Goal: Task Accomplishment & Management: Use online tool/utility

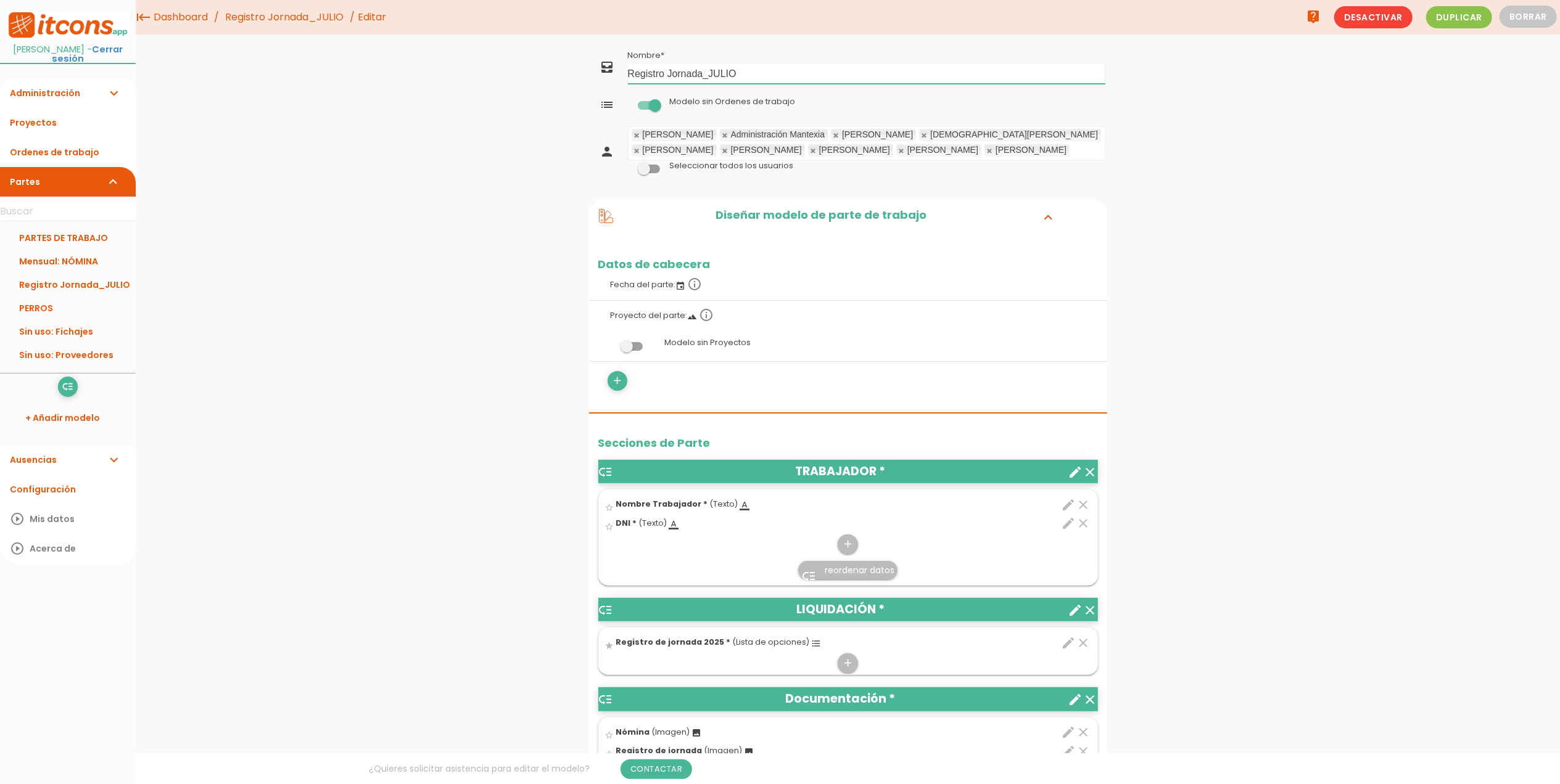
click at [628, 76] on input "Registro Jornada_JULIO" at bounding box center [866, 74] width 478 height 20
type input "Sin uso: Registro Jornada_JULIO"
click at [824, 31] on link "Guardar" at bounding box center [817, 42] width 74 height 22
click at [70, 388] on icon "low_priority" at bounding box center [67, 387] width 12 height 20
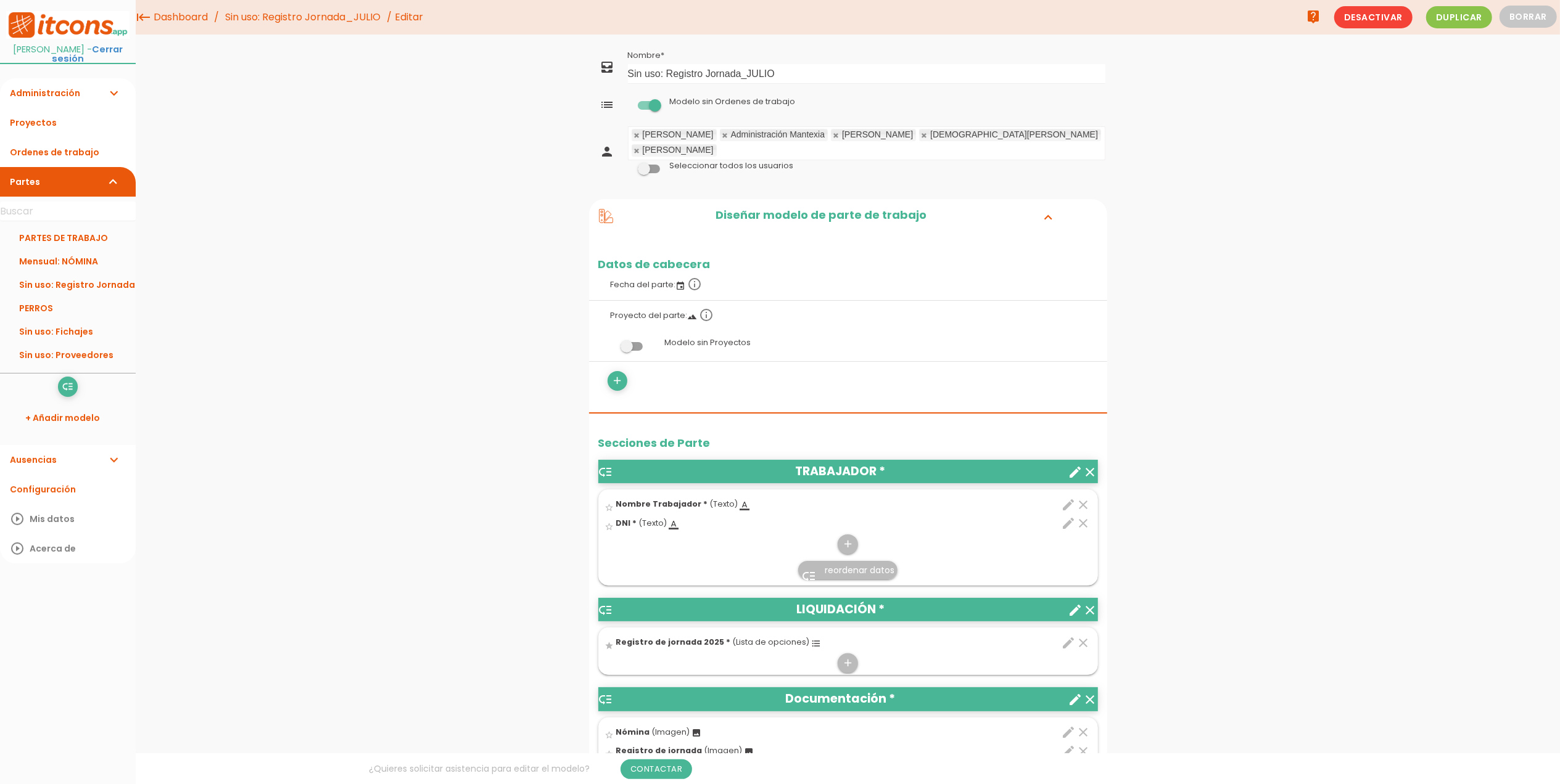
click at [721, 134] on link at bounding box center [725, 135] width 7 height 8
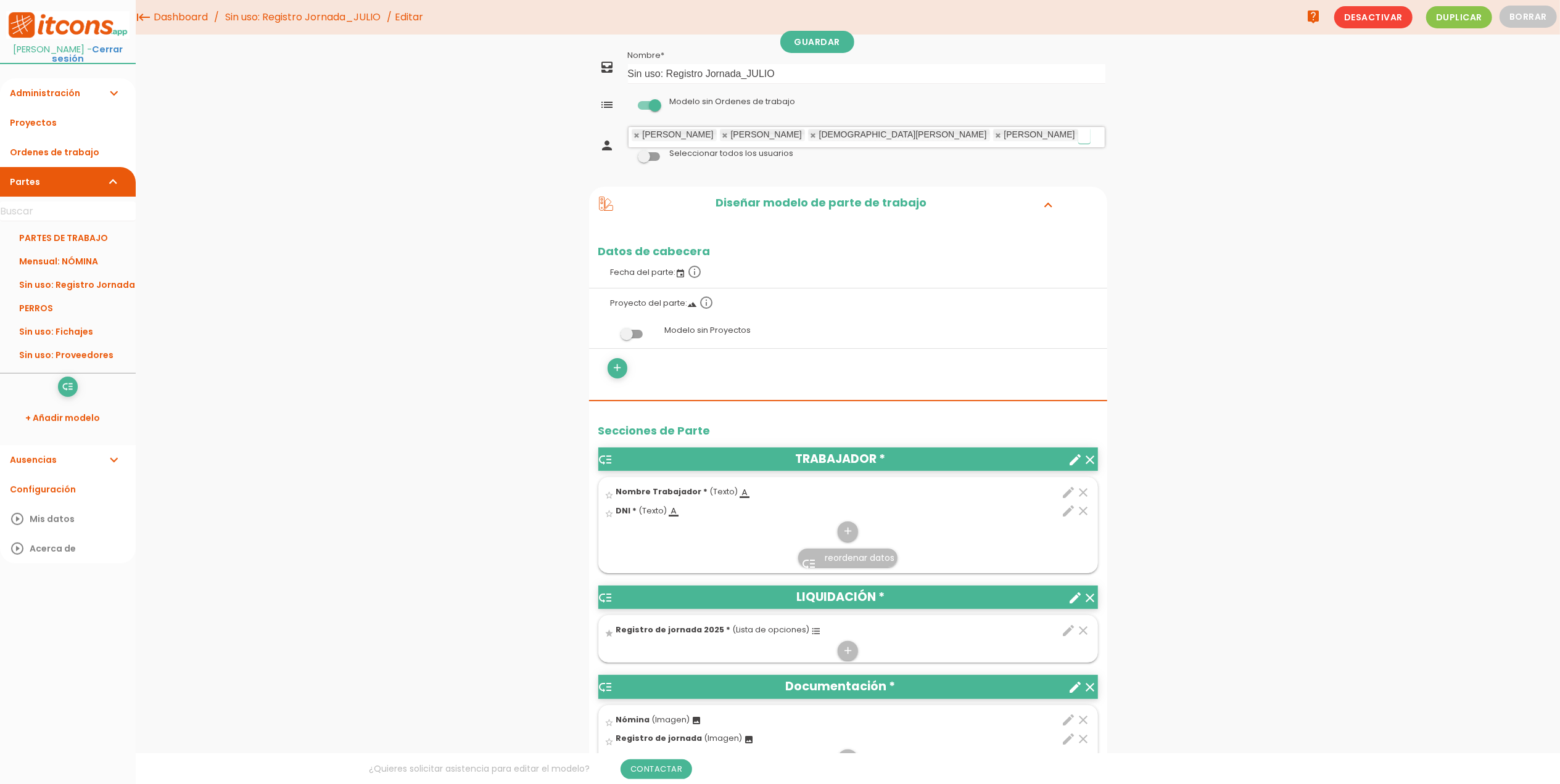
click at [721, 134] on link at bounding box center [725, 135] width 7 height 8
click at [807, 47] on link "Guardar" at bounding box center [817, 42] width 74 height 22
click at [68, 272] on link "Mensual: NÓMINA" at bounding box center [68, 262] width 135 height 24
